Goal: Task Accomplishment & Management: Manage account settings

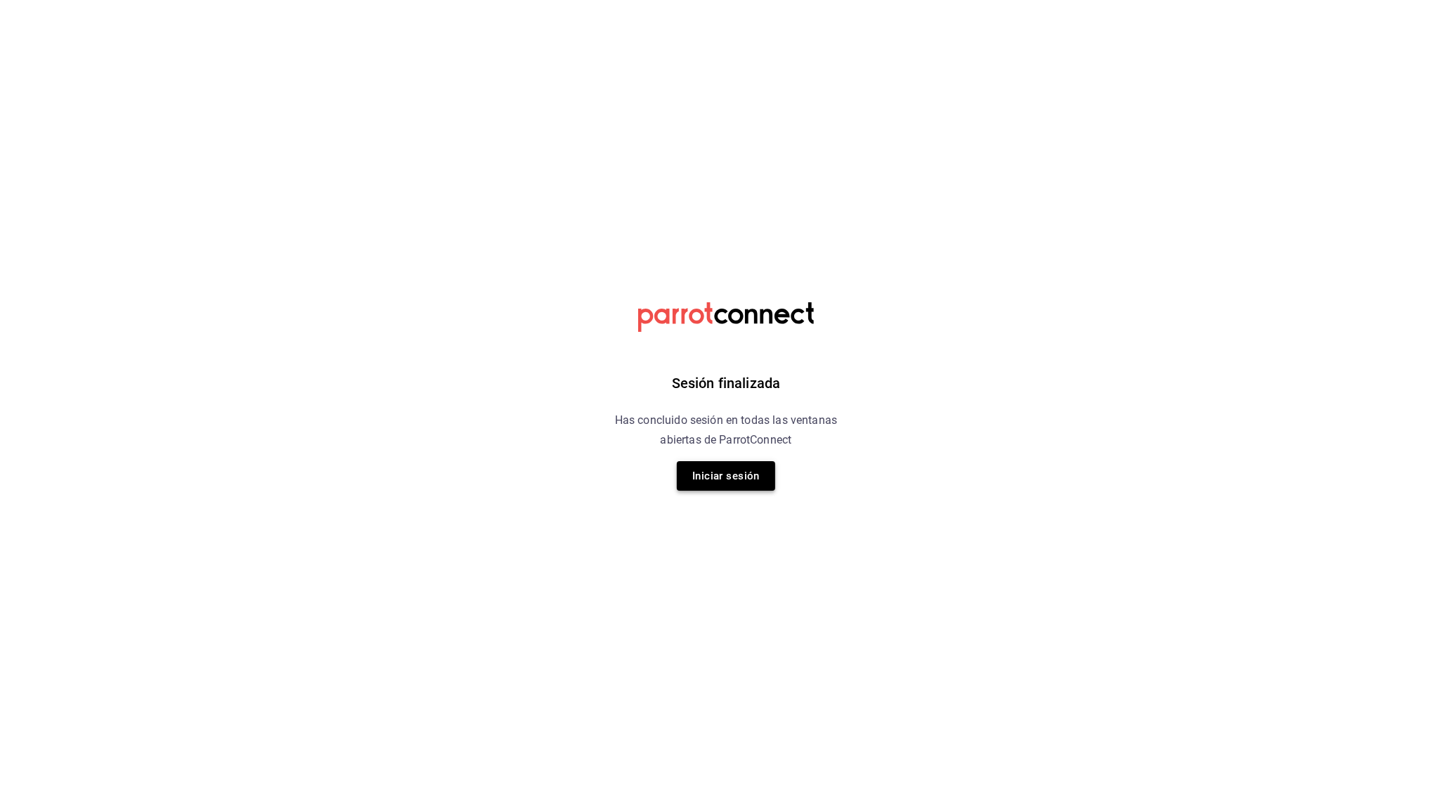
click at [698, 474] on button "Iniciar sesión" at bounding box center [726, 476] width 98 height 30
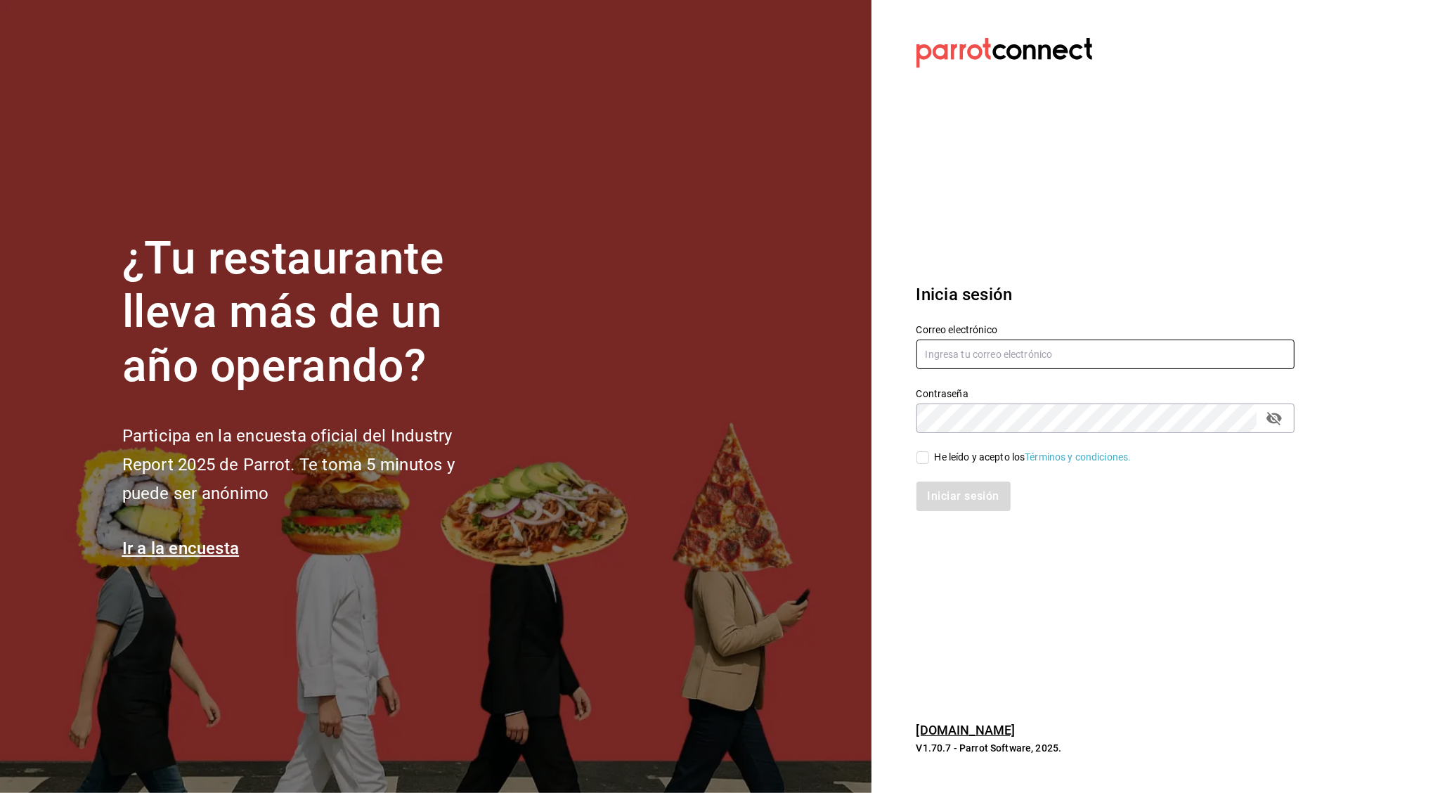
type input "[EMAIL_ADDRESS][DOMAIN_NAME]"
click at [926, 459] on input "He leído y acepto los Términos y condiciones." at bounding box center [923, 457] width 13 height 13
checkbox input "true"
click at [974, 316] on div "Correo electrónico [EMAIL_ADDRESS][DOMAIN_NAME]" at bounding box center [1097, 339] width 395 height 64
click at [988, 349] on input "[EMAIL_ADDRESS][DOMAIN_NAME]" at bounding box center [1106, 355] width 378 height 30
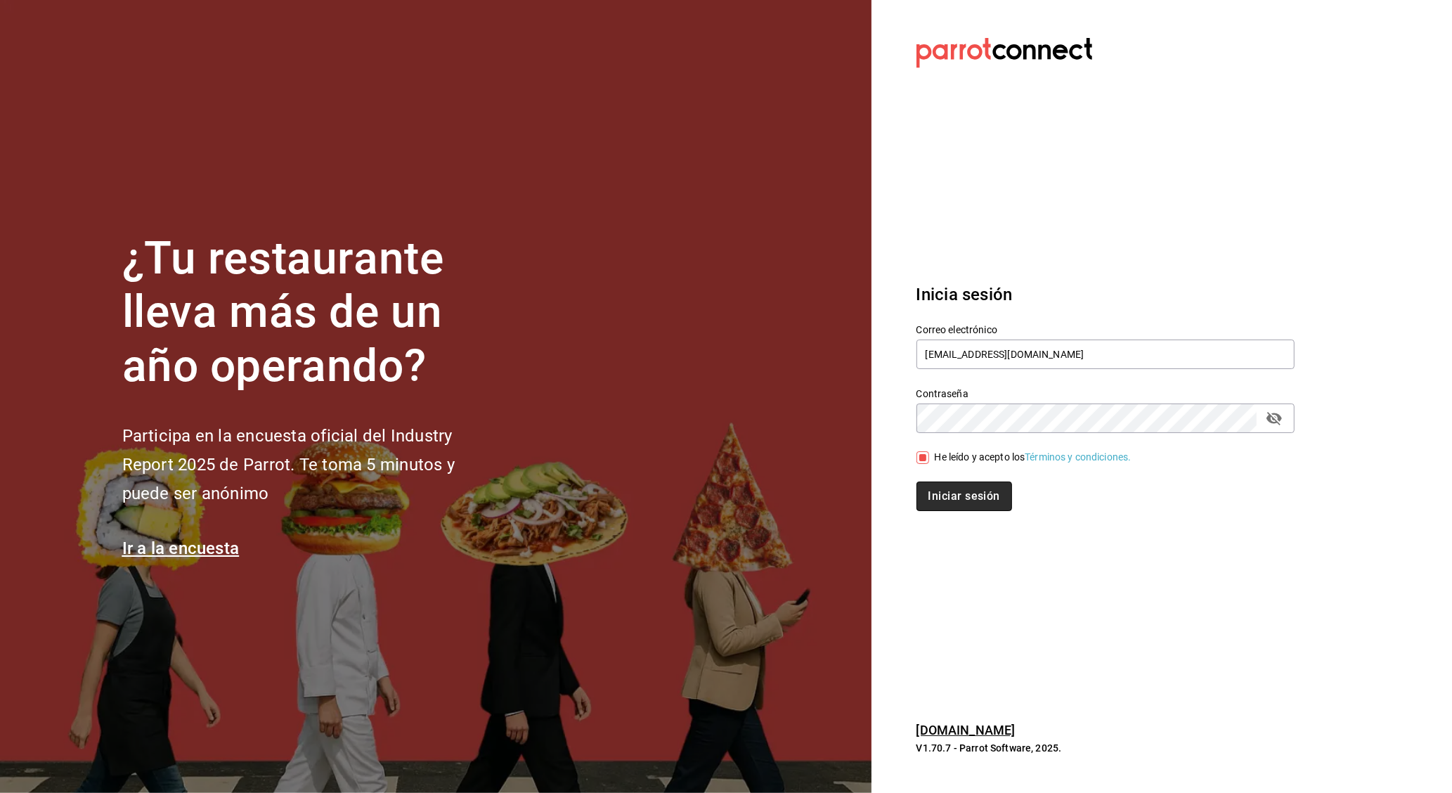
click at [981, 494] on button "Iniciar sesión" at bounding box center [965, 496] width 96 height 30
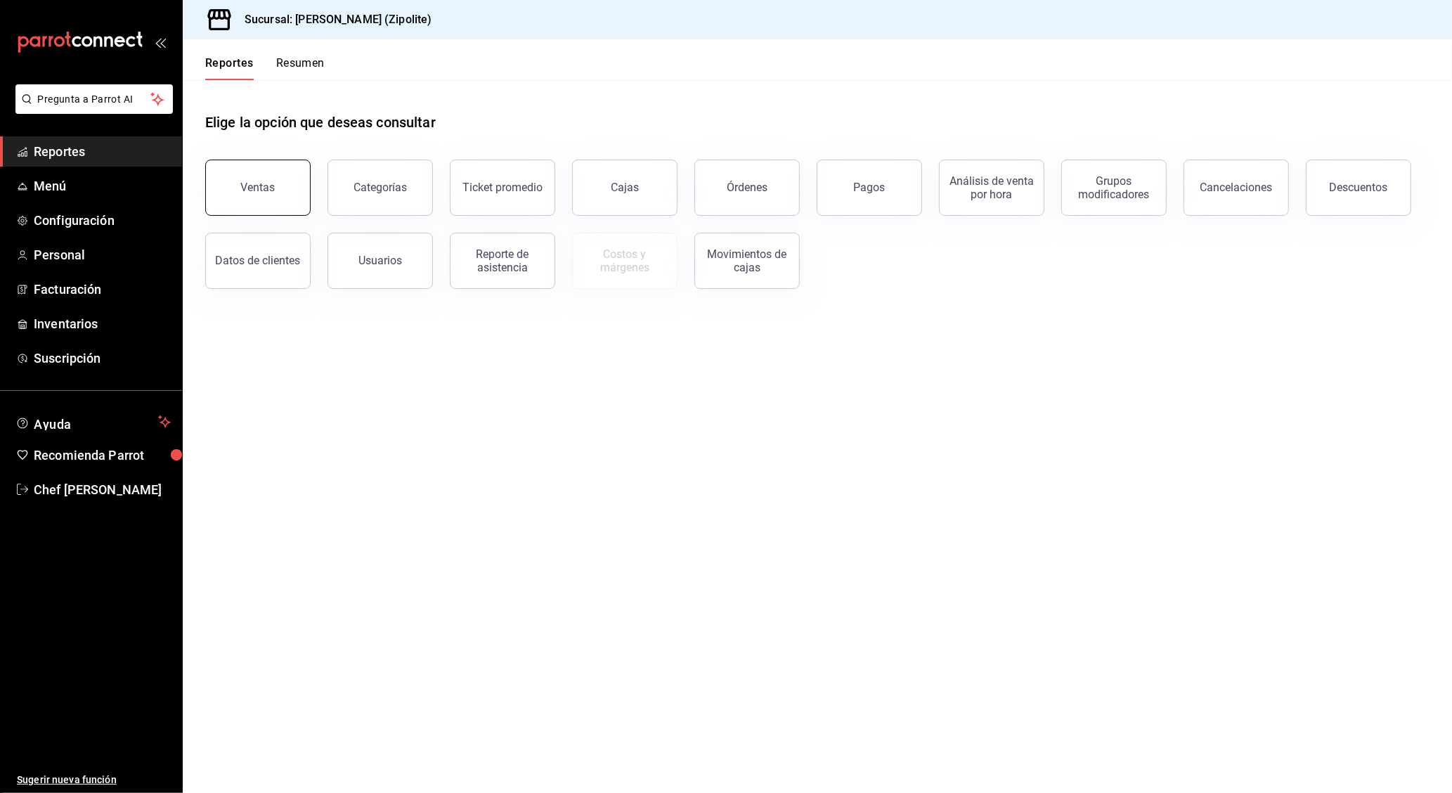
click at [260, 186] on div "Ventas" at bounding box center [258, 187] width 34 height 13
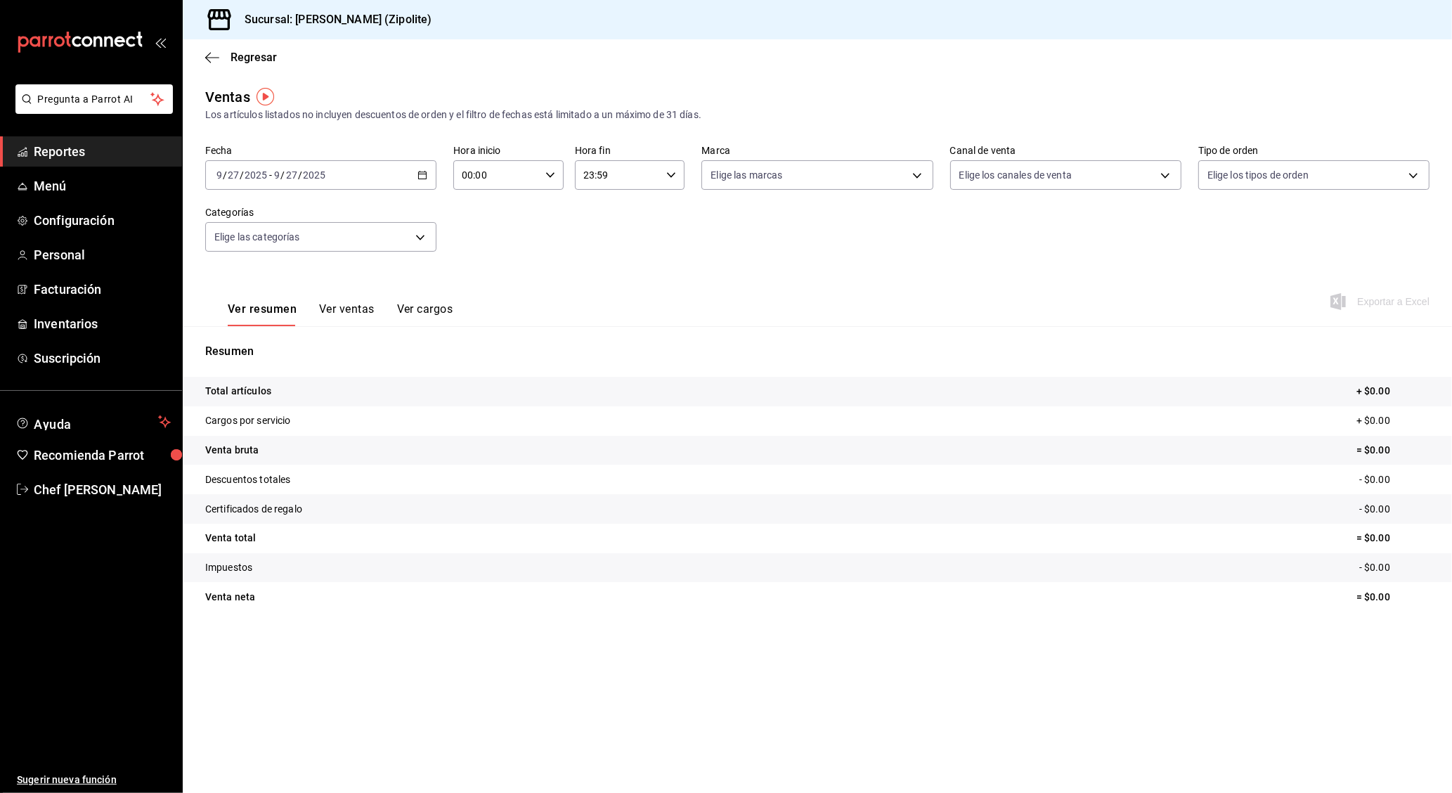
click at [418, 174] on icon "button" at bounding box center [423, 175] width 10 height 10
click at [286, 341] on span "Rango de fechas" at bounding box center [271, 344] width 109 height 15
click at [401, 228] on icon "button" at bounding box center [392, 226] width 17 height 17
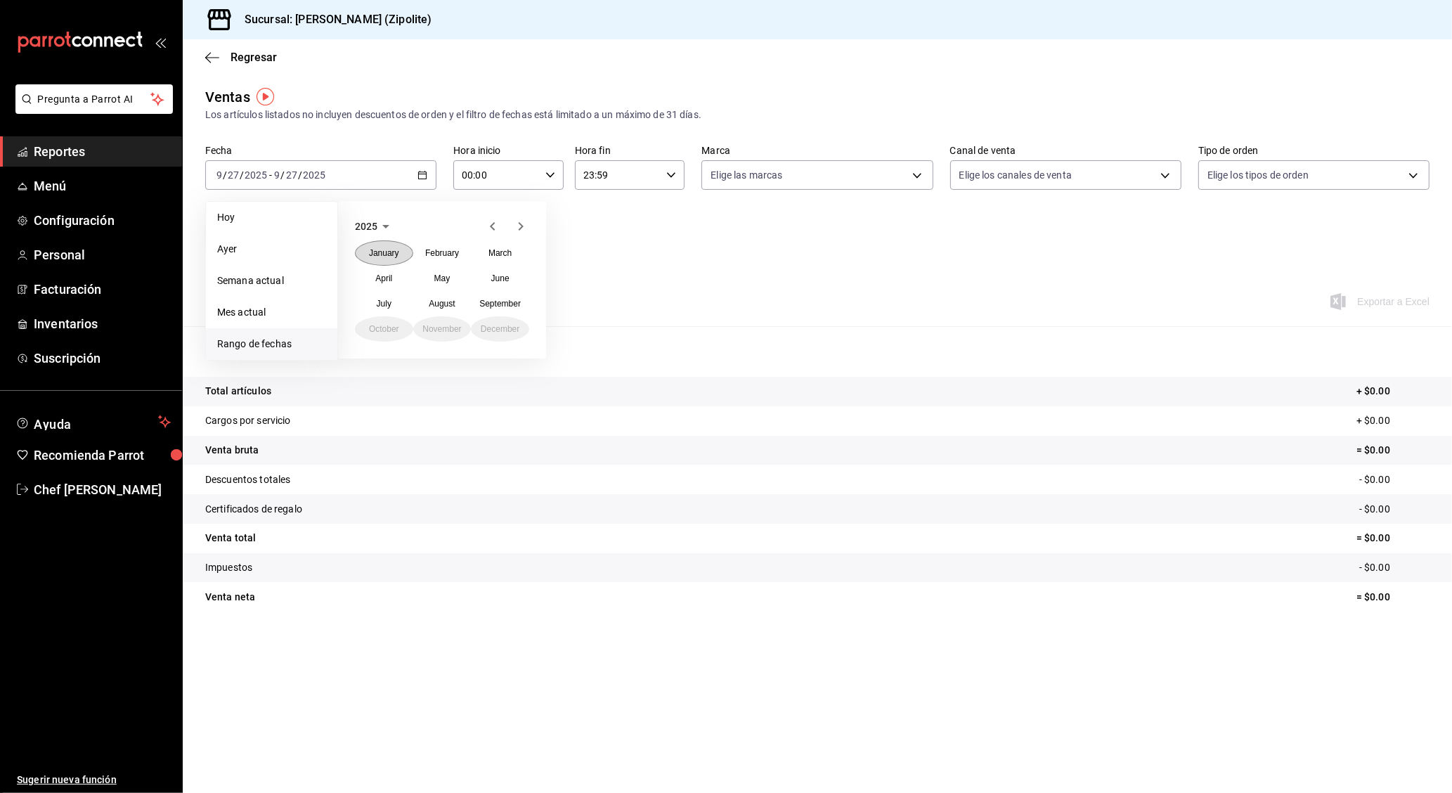
click at [391, 254] on abbr "January" at bounding box center [384, 253] width 30 height 10
click at [489, 227] on icon "button" at bounding box center [492, 226] width 17 height 17
click at [391, 420] on abbr "31" at bounding box center [391, 423] width 9 height 10
click at [415, 422] on button "1" at bounding box center [417, 422] width 25 height 25
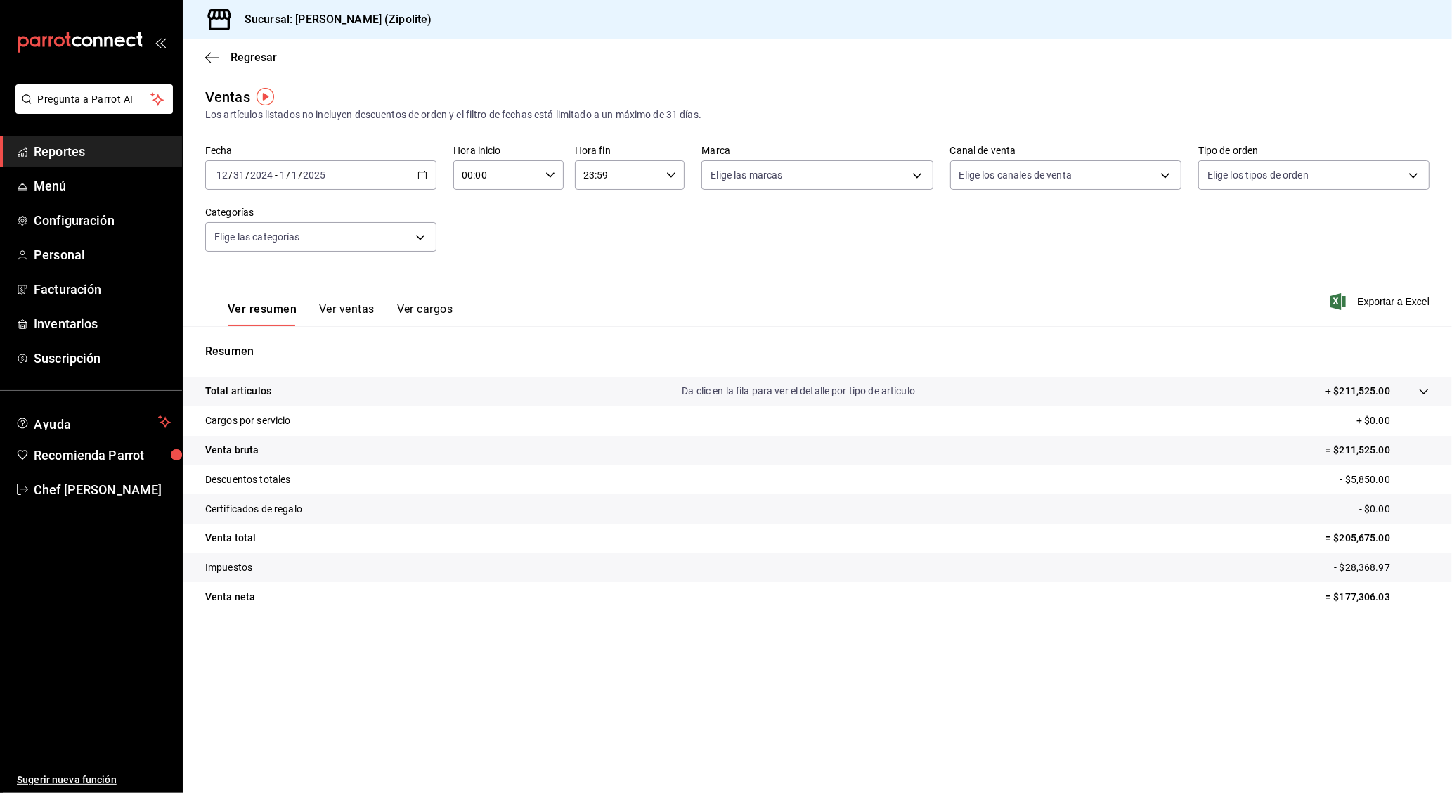
click at [342, 331] on div "Resumen Total artículos Da clic en la fila para ver el detalle por tipo de artí…" at bounding box center [817, 477] width 1269 height 302
click at [343, 311] on button "Ver ventas" at bounding box center [347, 314] width 56 height 24
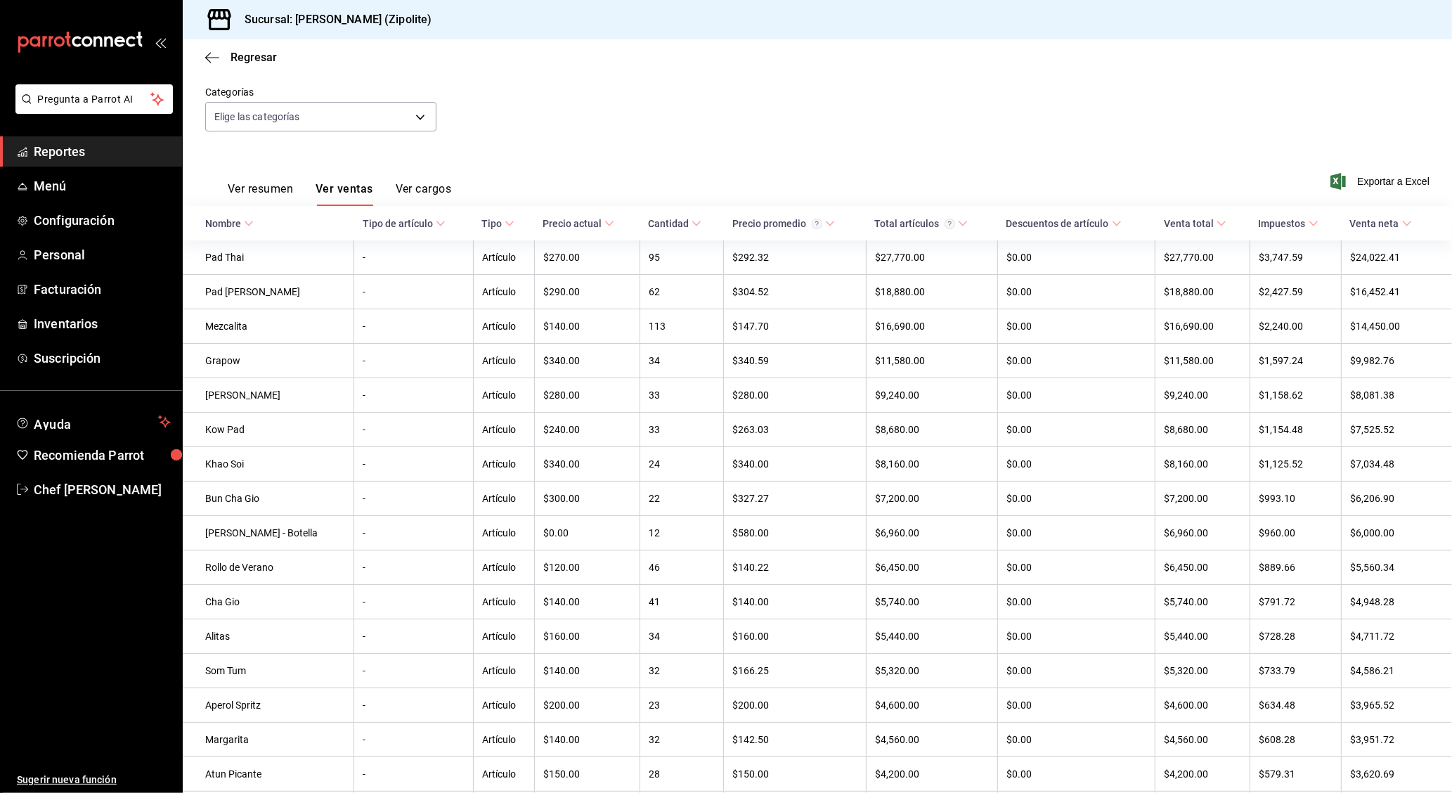
scroll to position [117, 0]
click at [1336, 188] on span "Exportar a Excel" at bounding box center [1381, 184] width 96 height 17
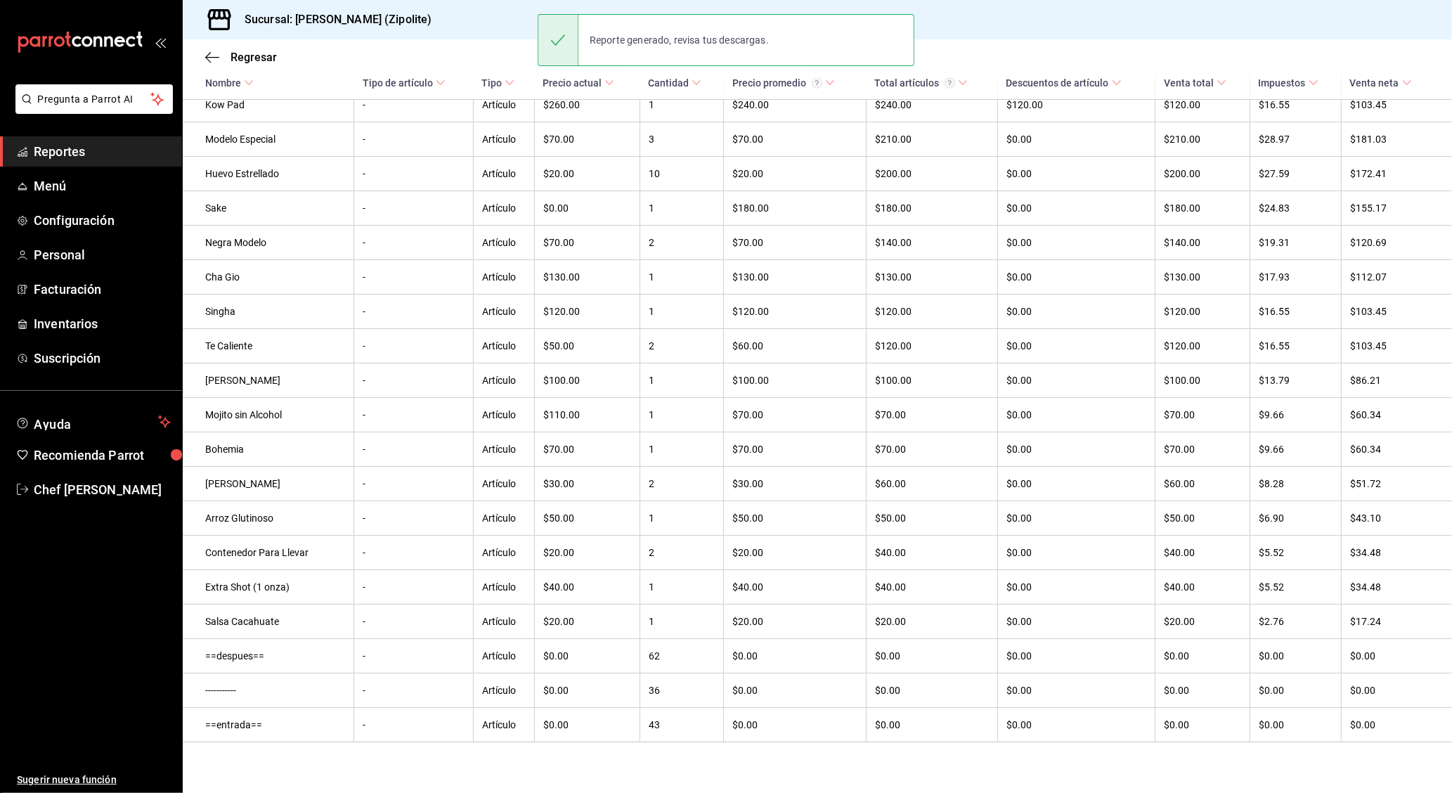
scroll to position [1963, 0]
click at [1371, 27] on div "Sucursal: [PERSON_NAME] (Zipolite)" at bounding box center [817, 19] width 1269 height 39
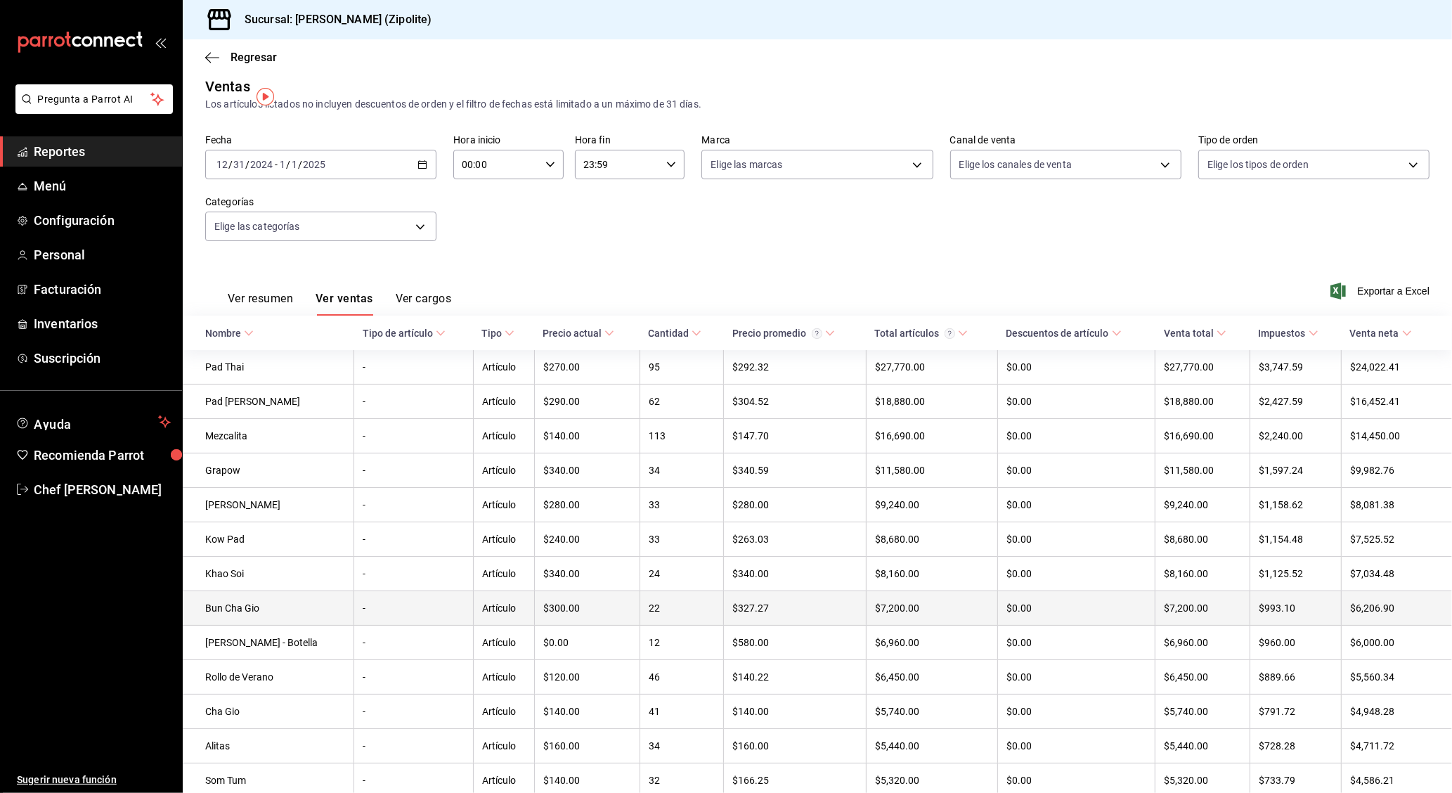
scroll to position [0, 0]
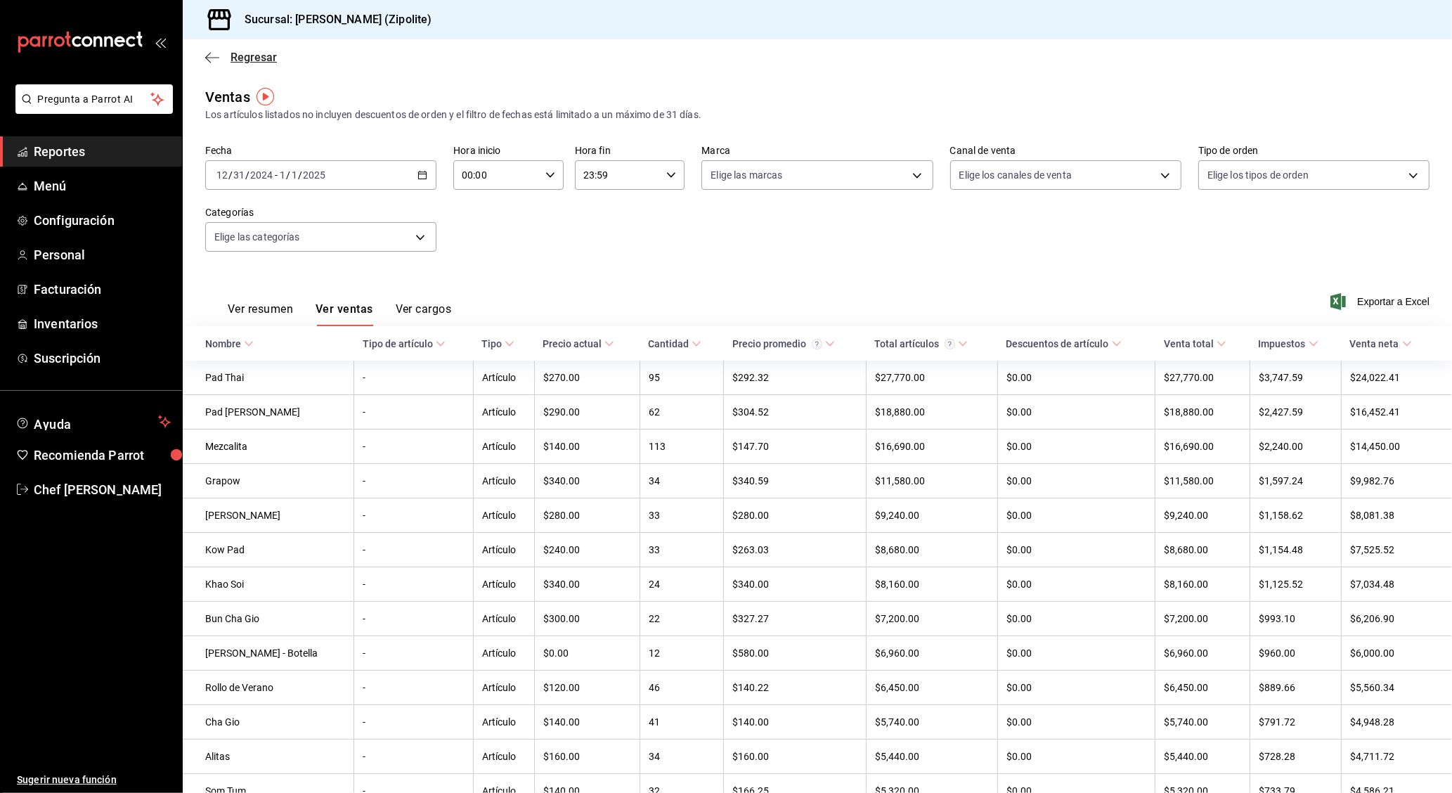
click at [216, 56] on icon "button" at bounding box center [212, 57] width 14 height 13
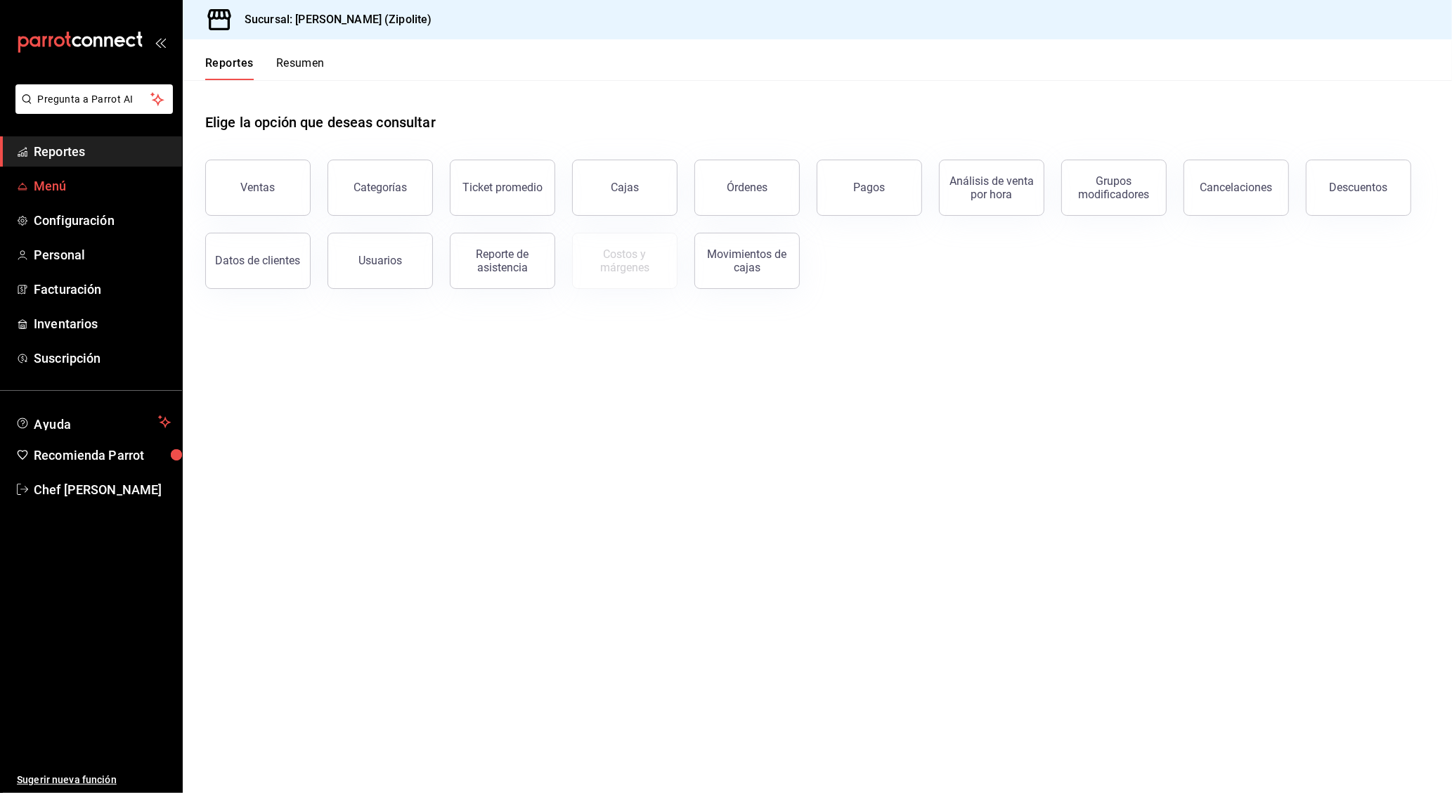
click at [99, 195] on link "Menú" at bounding box center [91, 186] width 182 height 30
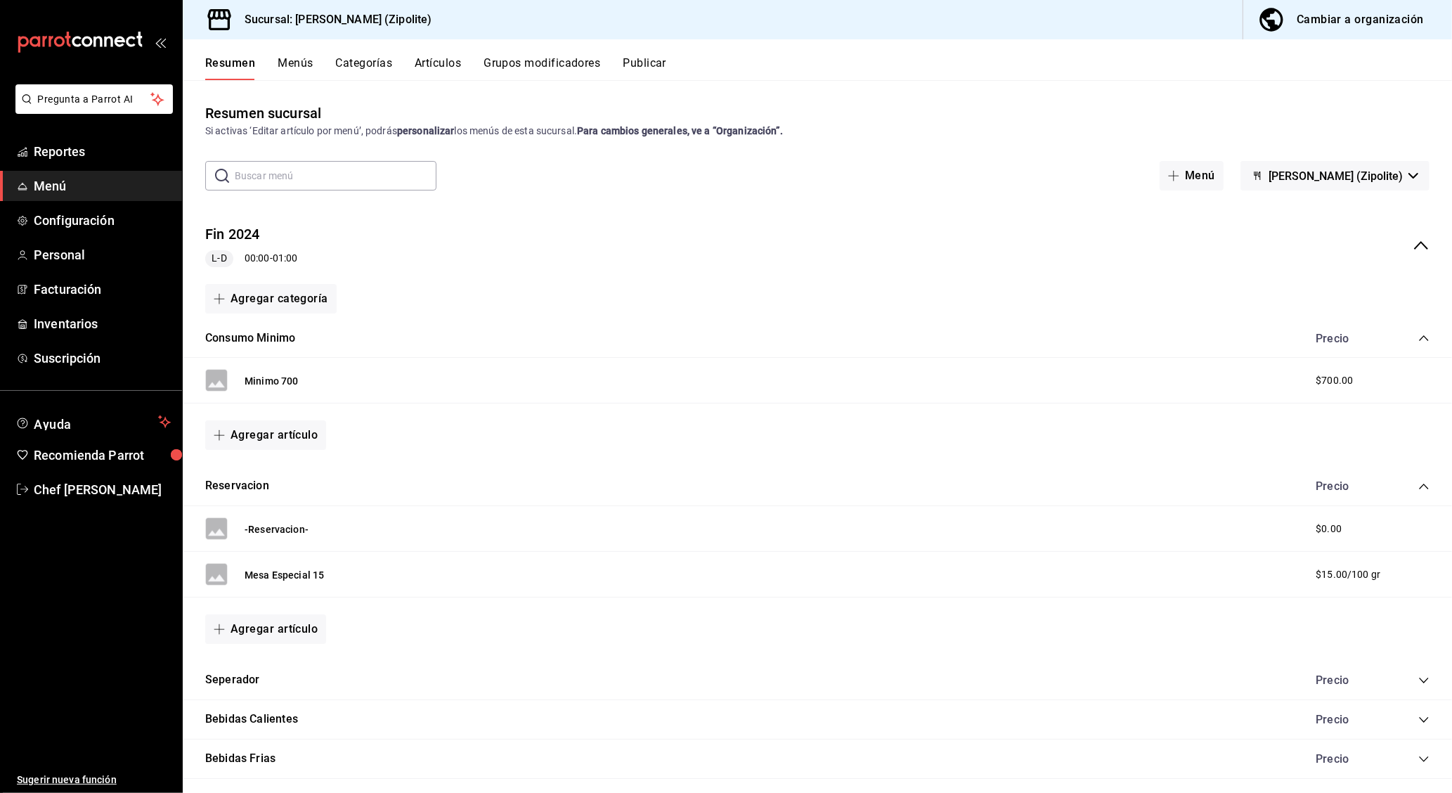
click at [299, 72] on button "Menús" at bounding box center [295, 68] width 35 height 24
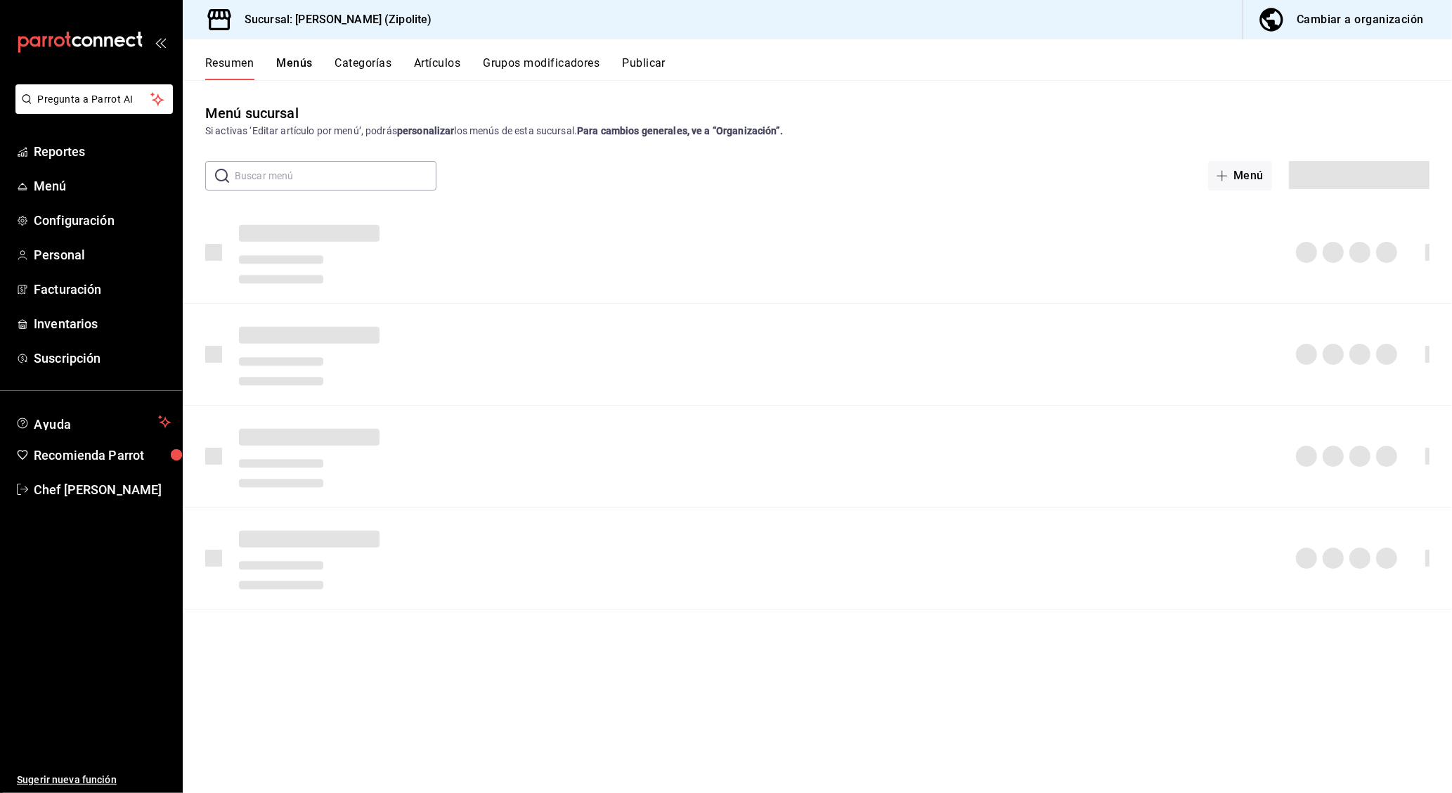
click at [425, 61] on button "Artículos" at bounding box center [437, 68] width 46 height 24
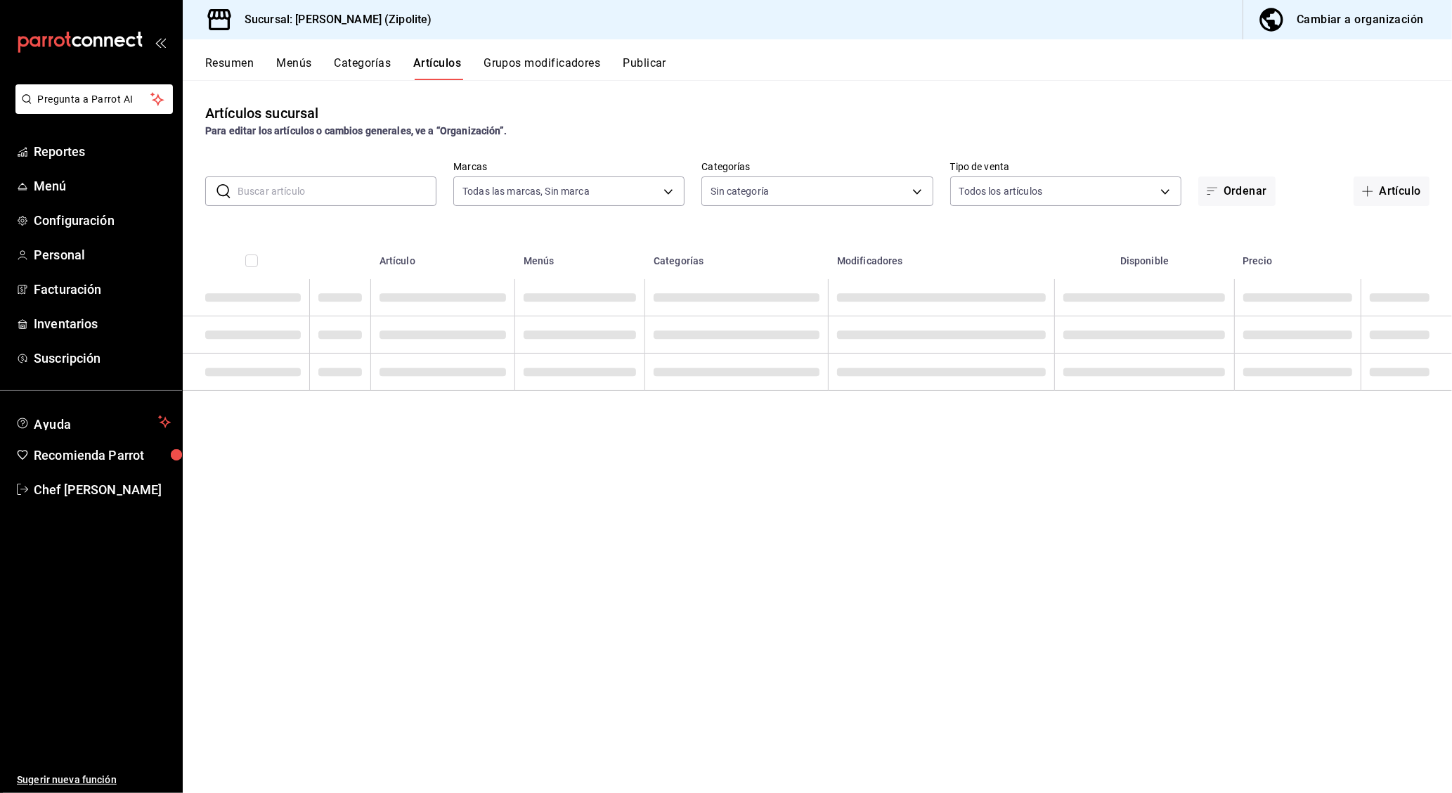
type input "f292acb2-d4c9-49b5-8ec6-6f25b65750fc"
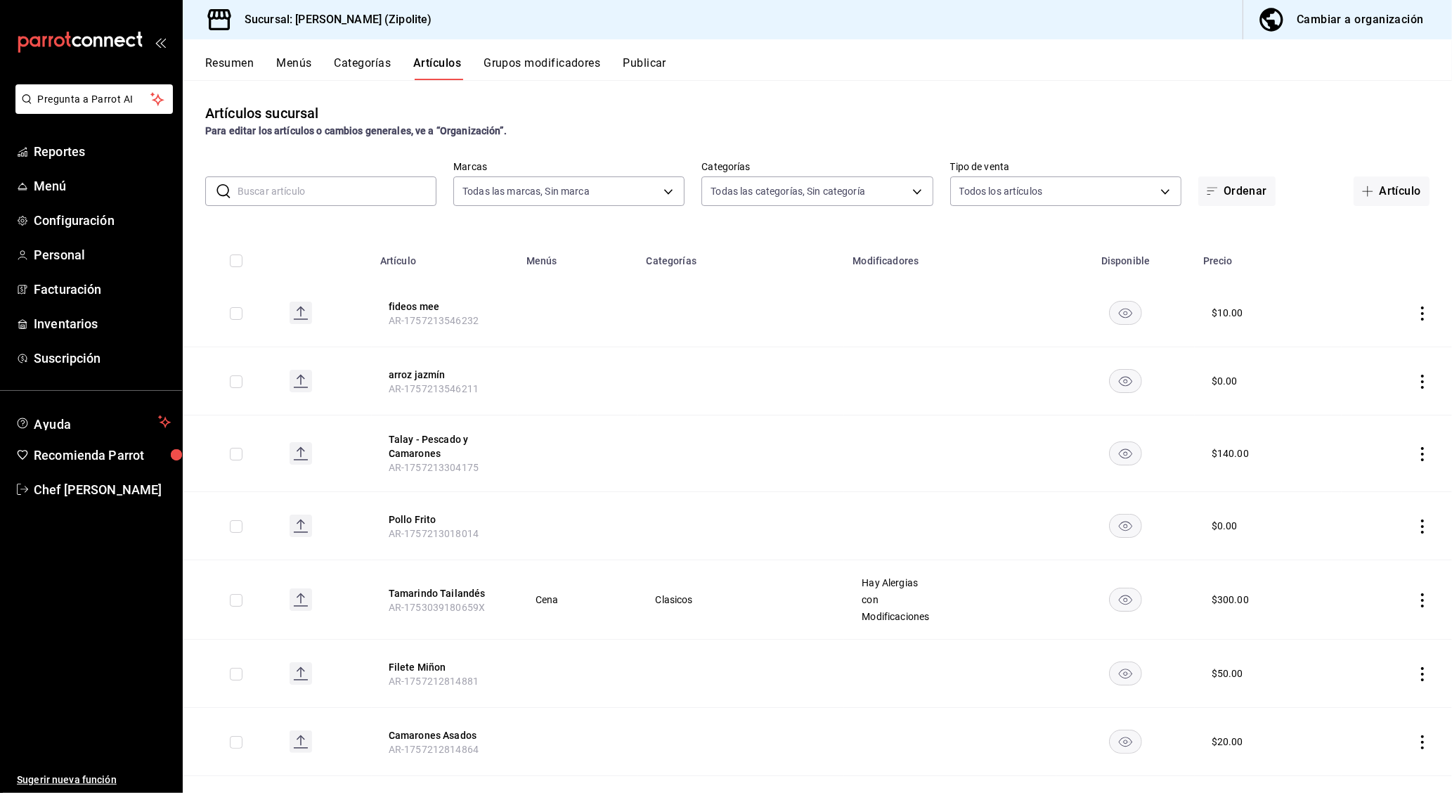
type input "6c8bdead-5ca4-42b5-a521-b804db7e7dc2,3d49ebb3-454d-4ee7-b920-a19ba4b4d454,2773f…"
click at [408, 303] on button "fideos mee" at bounding box center [445, 306] width 112 height 14
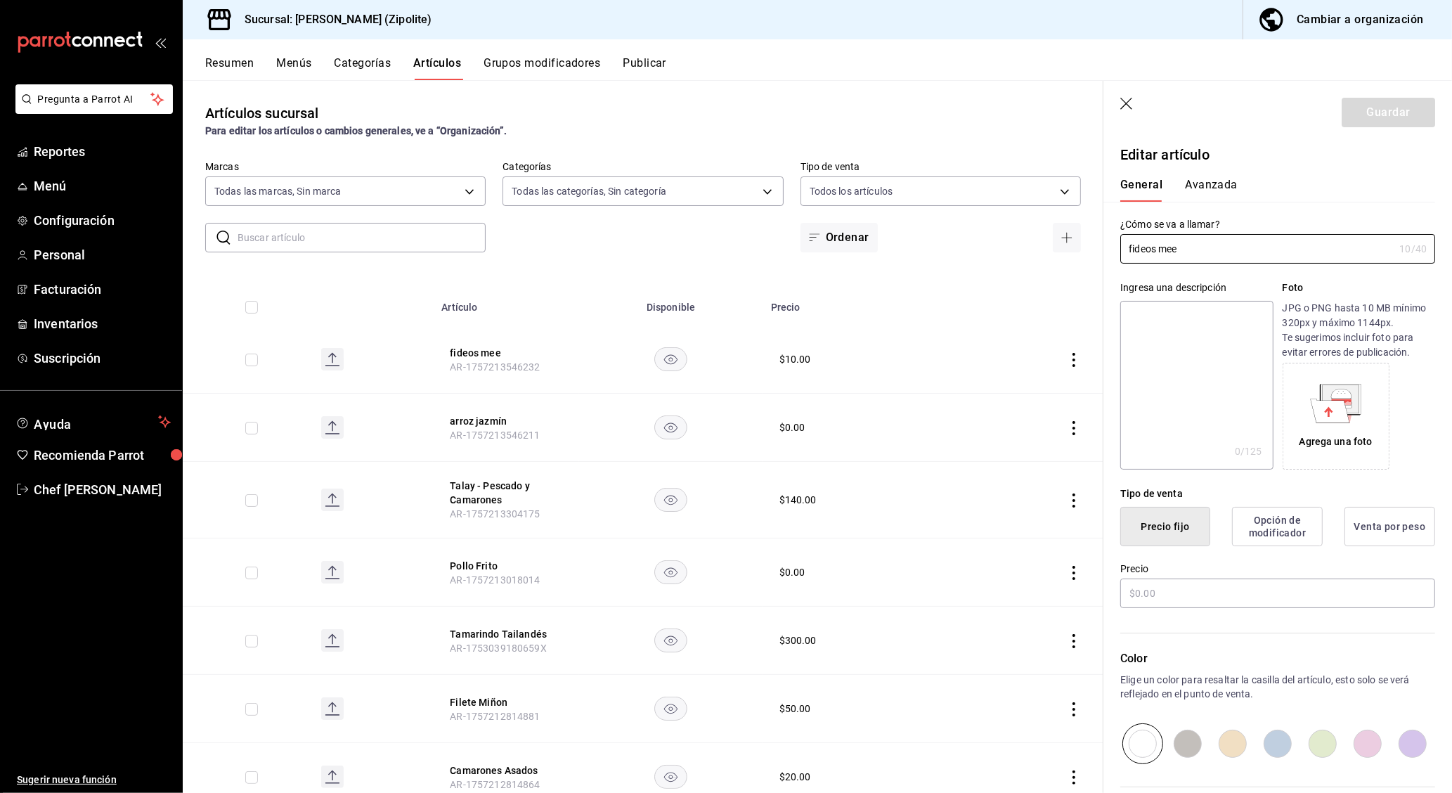
type input "$10.00"
type input "E48"
type input "90101500"
click at [1227, 198] on button "Avanzada" at bounding box center [1211, 190] width 53 height 24
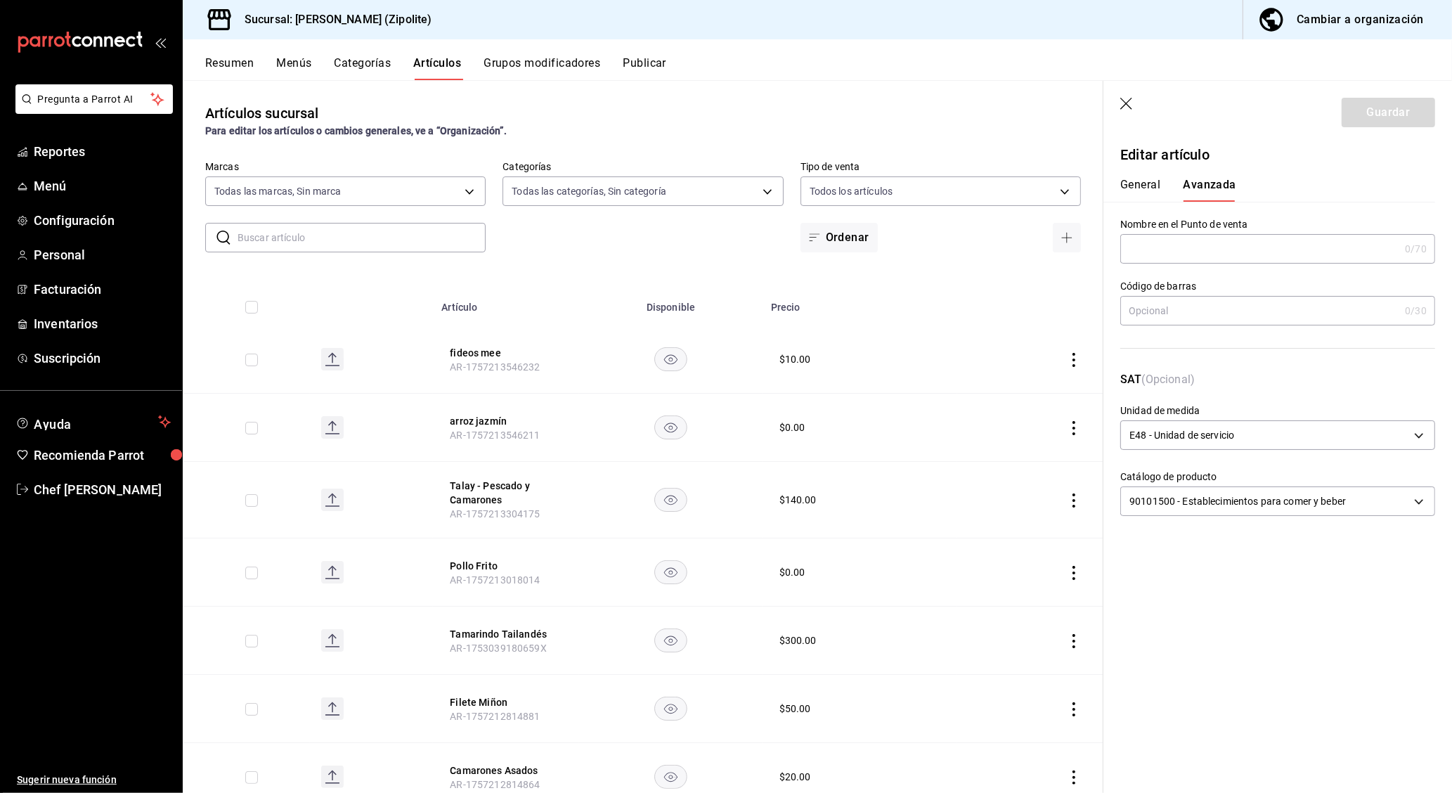
click at [1122, 103] on icon "button" at bounding box center [1127, 105] width 14 height 14
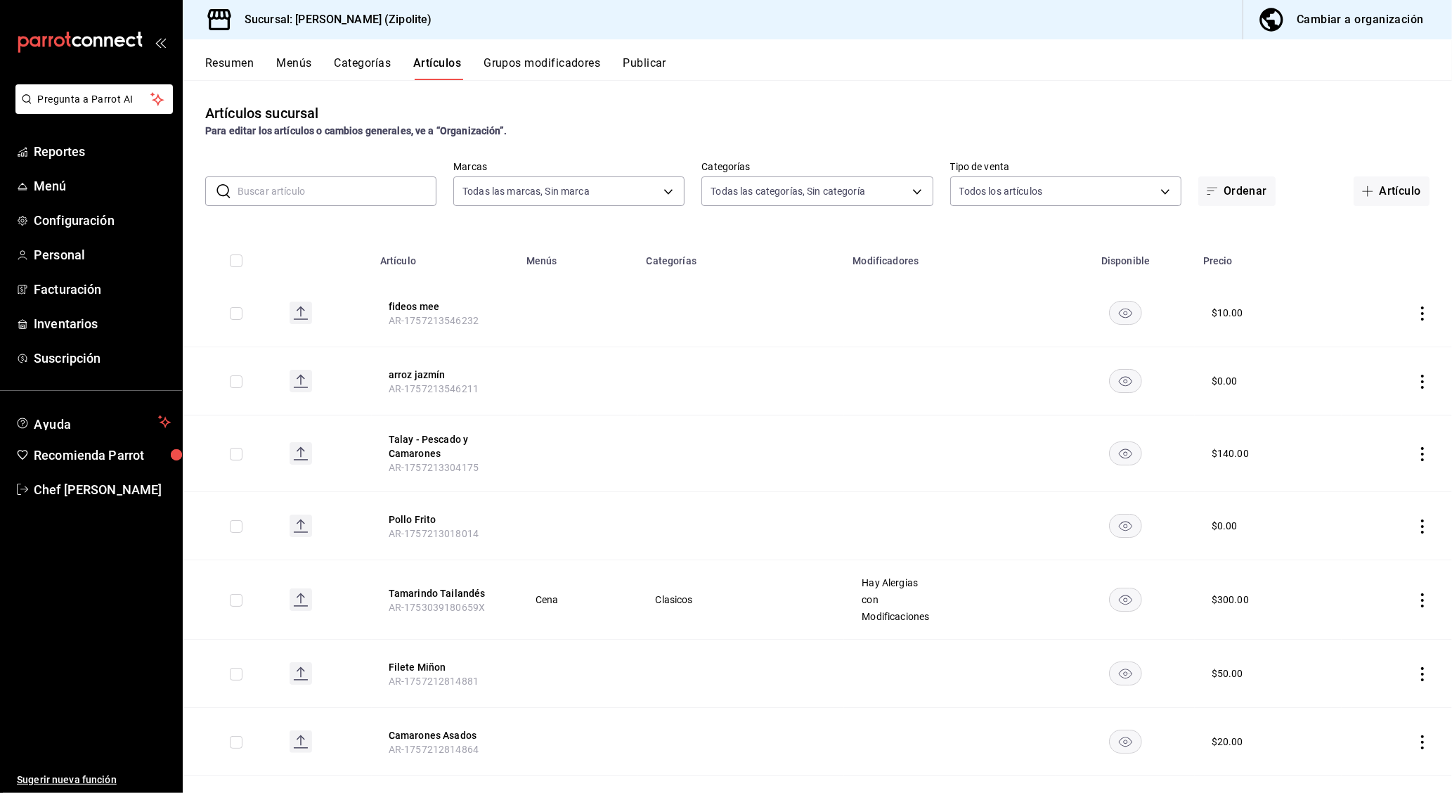
click at [311, 72] on button "Menús" at bounding box center [293, 68] width 35 height 24
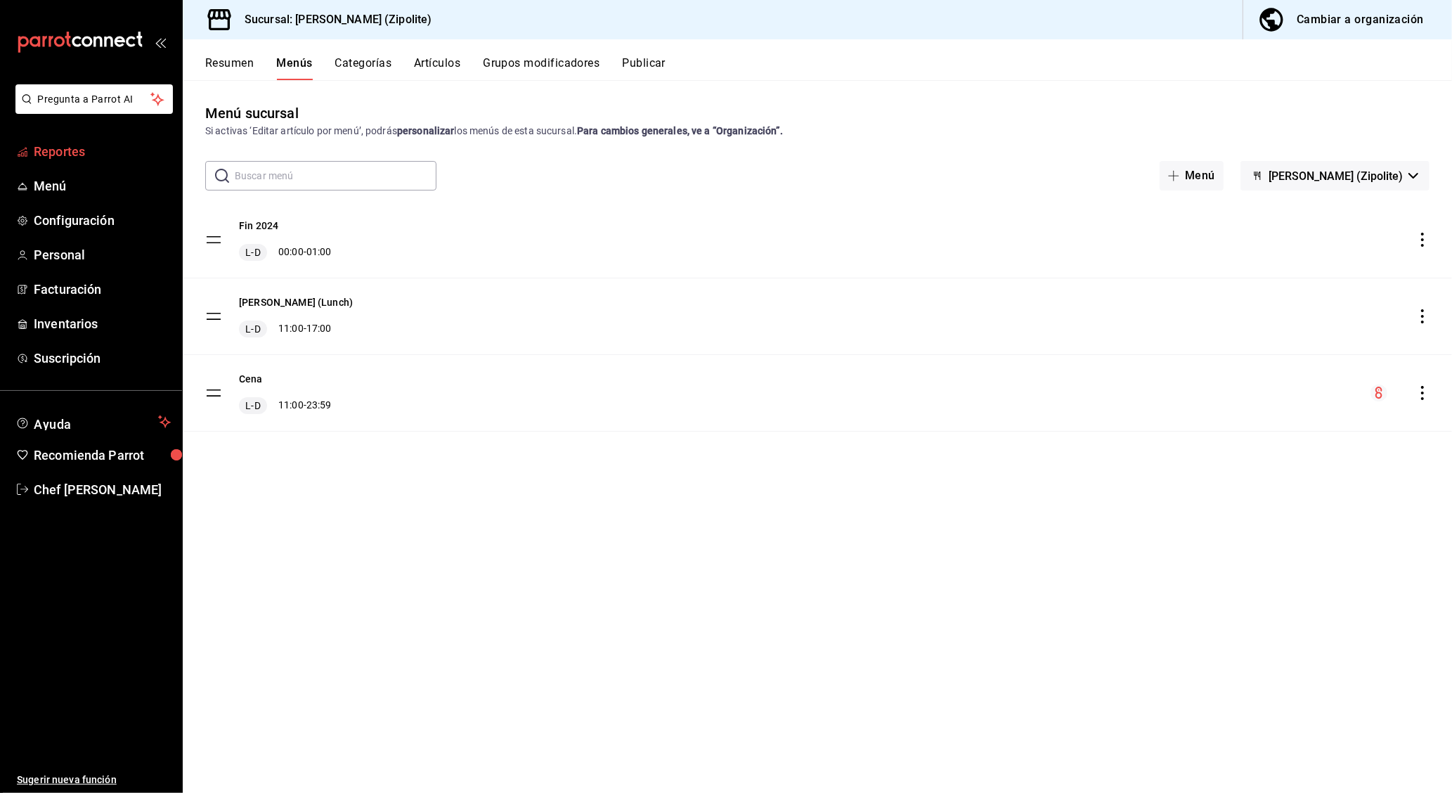
click at [117, 146] on span "Reportes" at bounding box center [102, 151] width 137 height 19
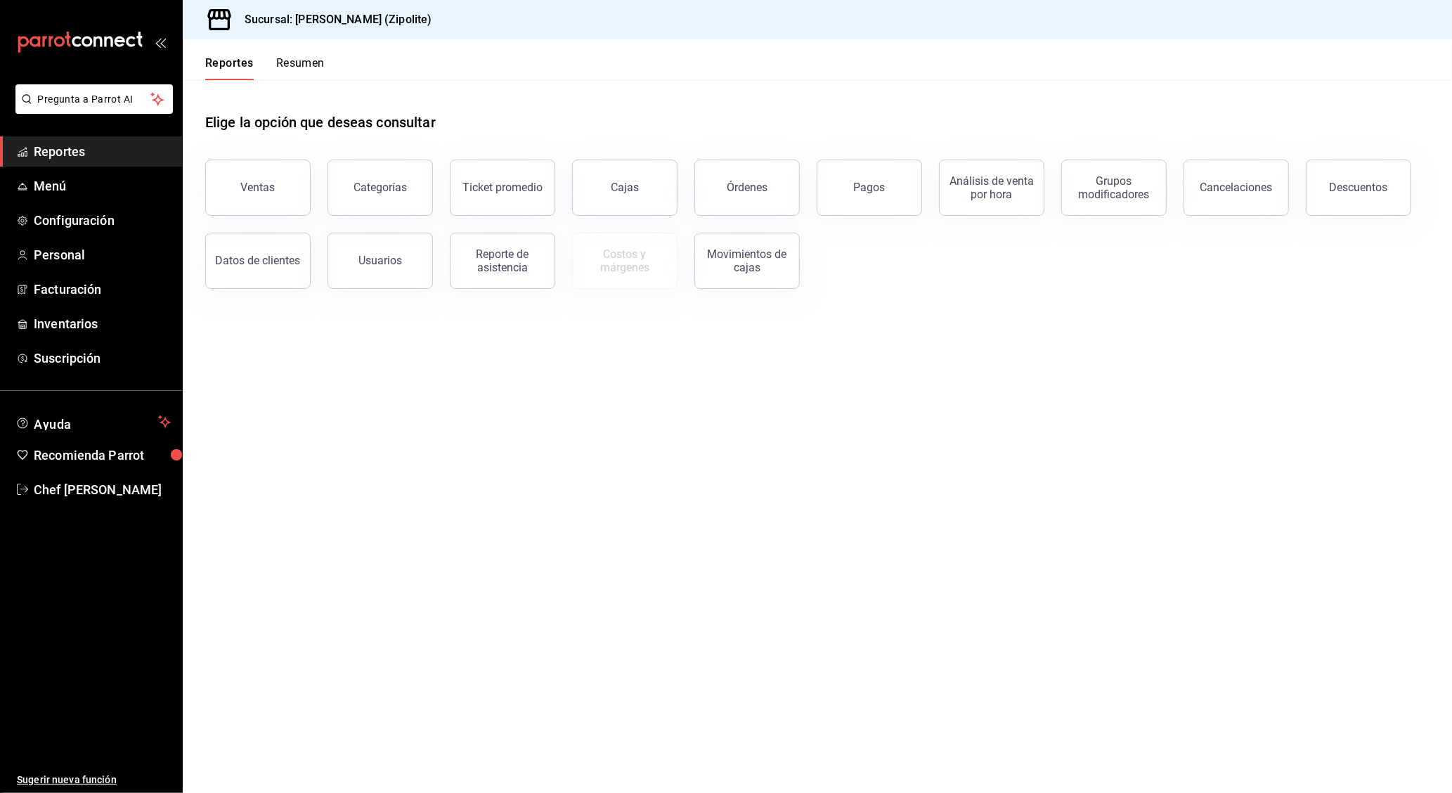
click at [870, 184] on div "Pagos" at bounding box center [870, 187] width 32 height 13
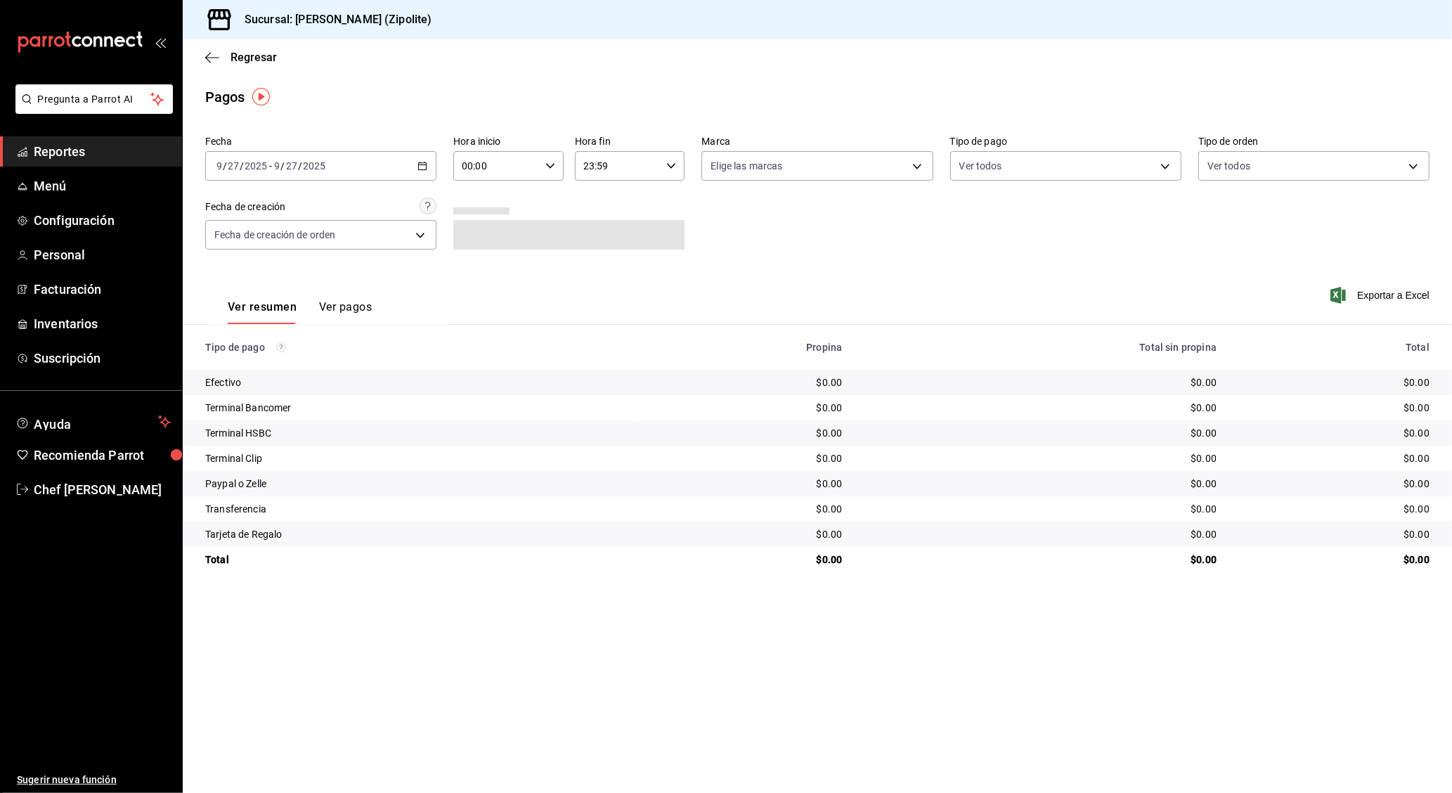
click at [423, 170] on icon "button" at bounding box center [423, 166] width 10 height 10
click at [285, 302] on span "Mes actual" at bounding box center [271, 303] width 109 height 15
